Goal: Find specific page/section: Find specific page/section

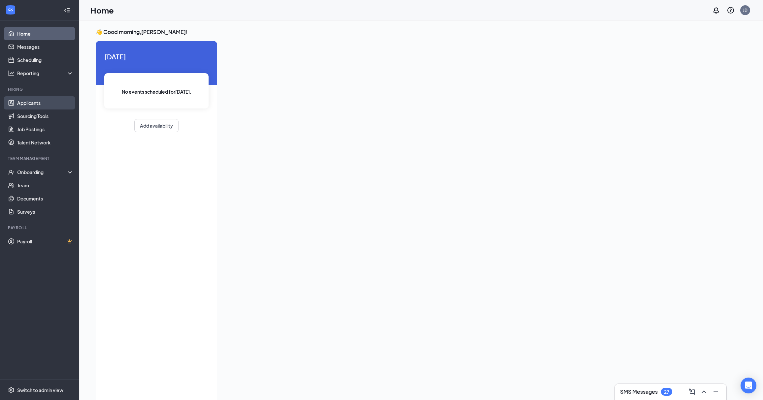
drag, startPoint x: 33, startPoint y: 102, endPoint x: 46, endPoint y: 96, distance: 13.9
click at [33, 102] on link "Applicants" at bounding box center [45, 102] width 56 height 13
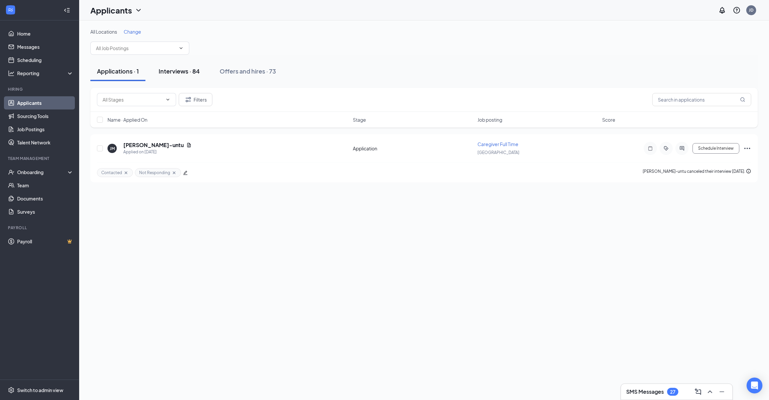
click at [191, 69] on div "Interviews · 84" at bounding box center [179, 71] width 41 height 8
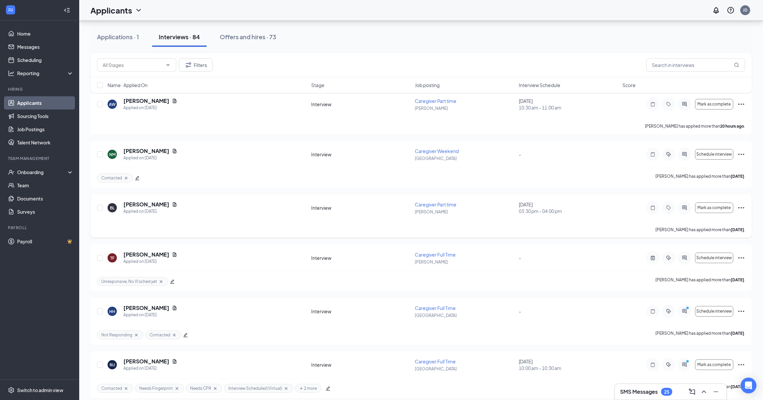
scroll to position [88, 0]
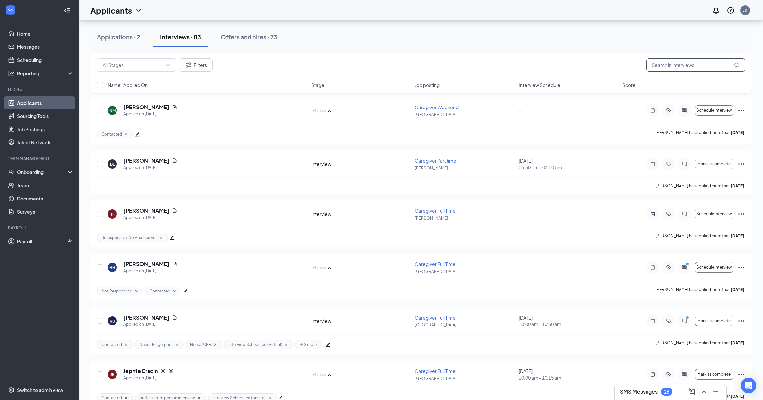
click at [679, 64] on input "text" at bounding box center [695, 64] width 99 height 13
paste input "America [PERSON_NAME]"
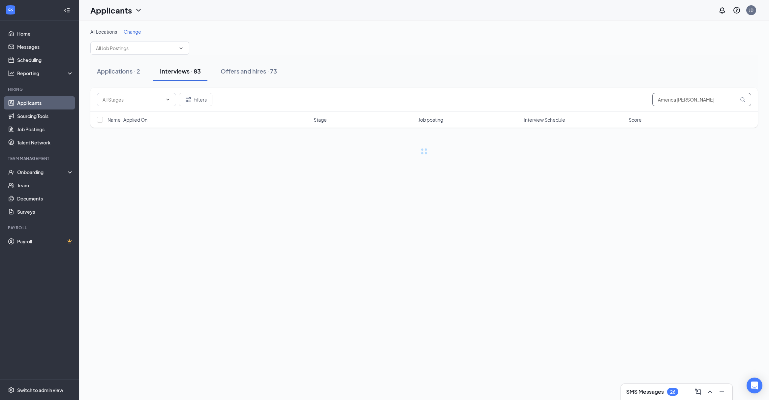
type input "America [PERSON_NAME]"
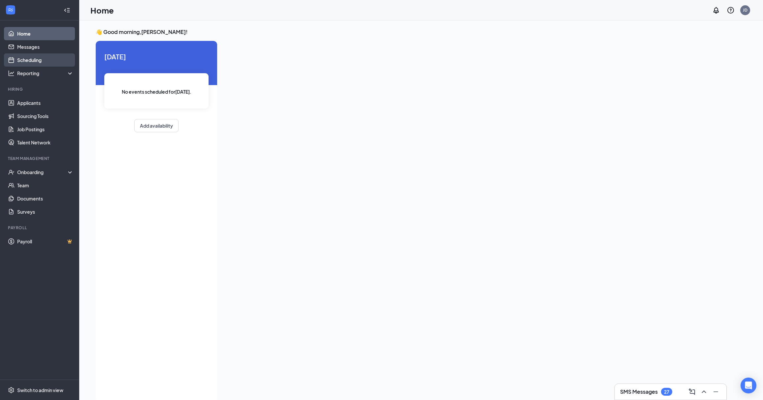
click at [34, 58] on link "Scheduling" at bounding box center [45, 59] width 56 height 13
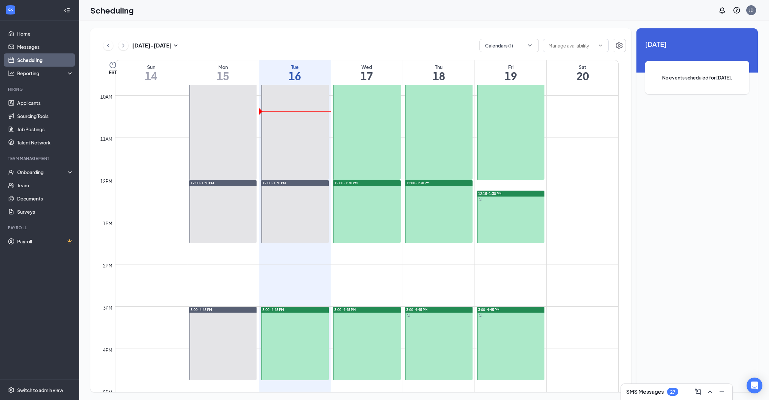
scroll to position [368, 0]
